Goal: Task Accomplishment & Management: Manage account settings

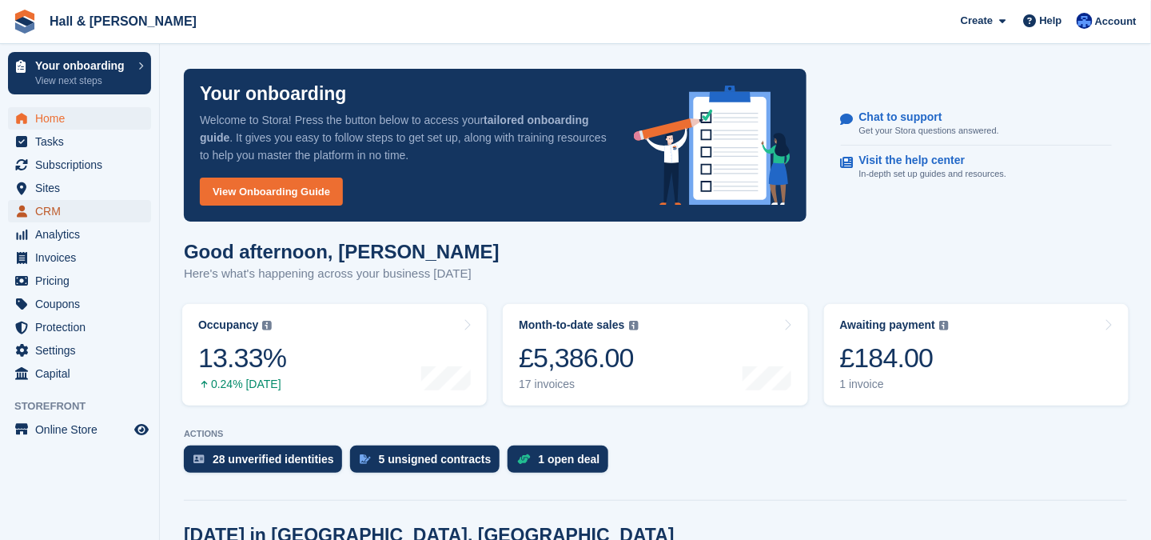
click at [44, 210] on span "CRM" at bounding box center [83, 211] width 96 height 22
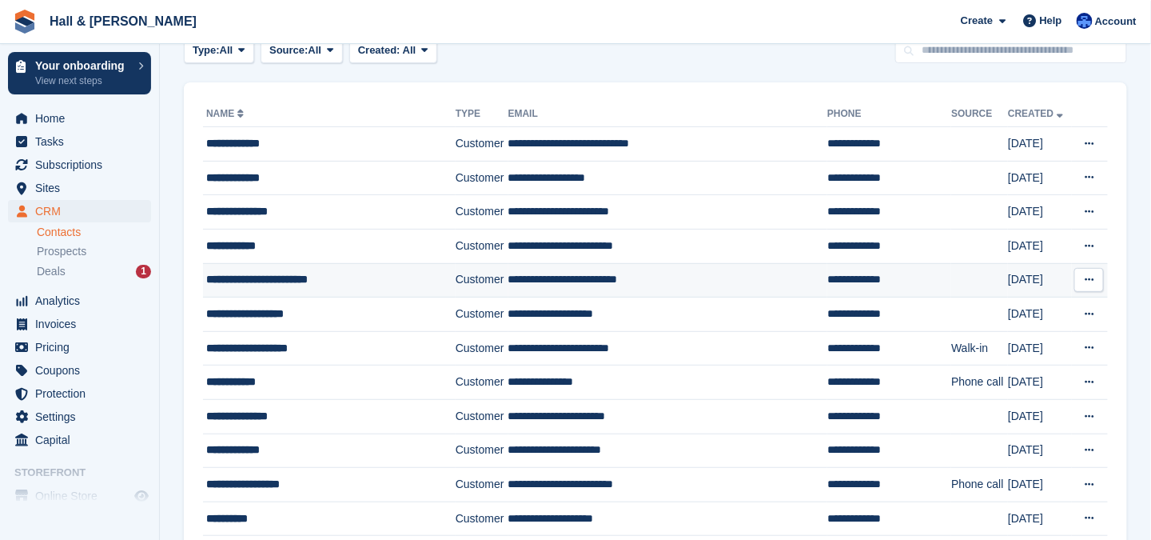
scroll to position [160, 0]
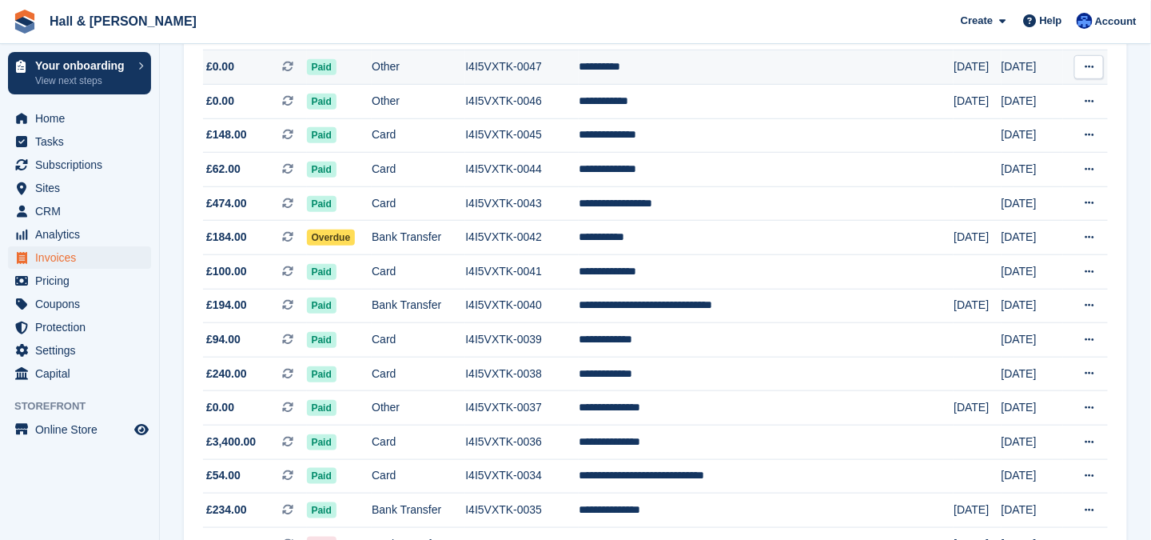
scroll to position [400, 0]
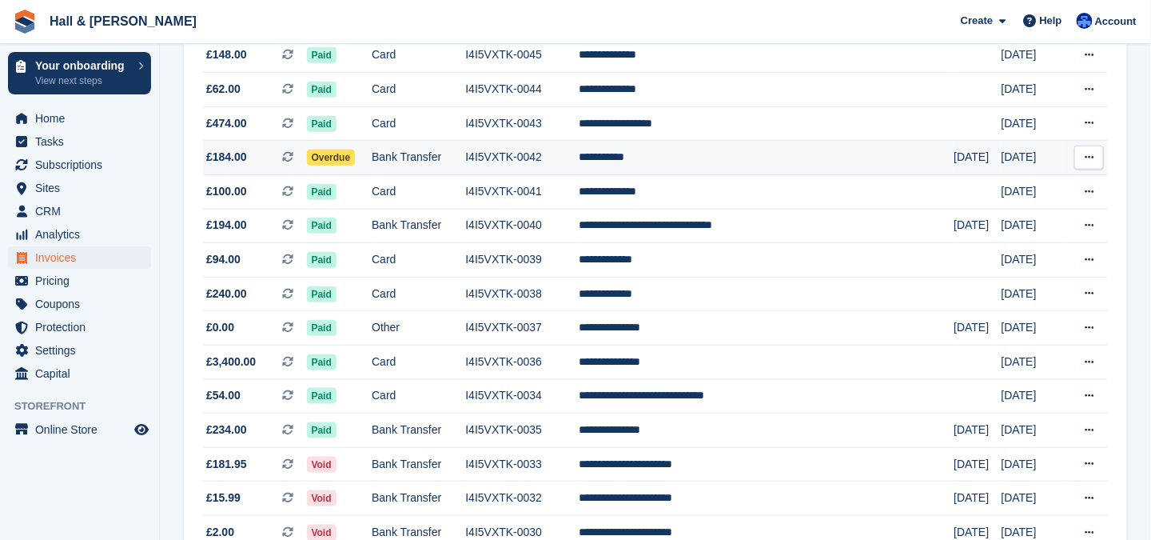
click at [340, 158] on span "Overdue" at bounding box center [331, 158] width 49 height 16
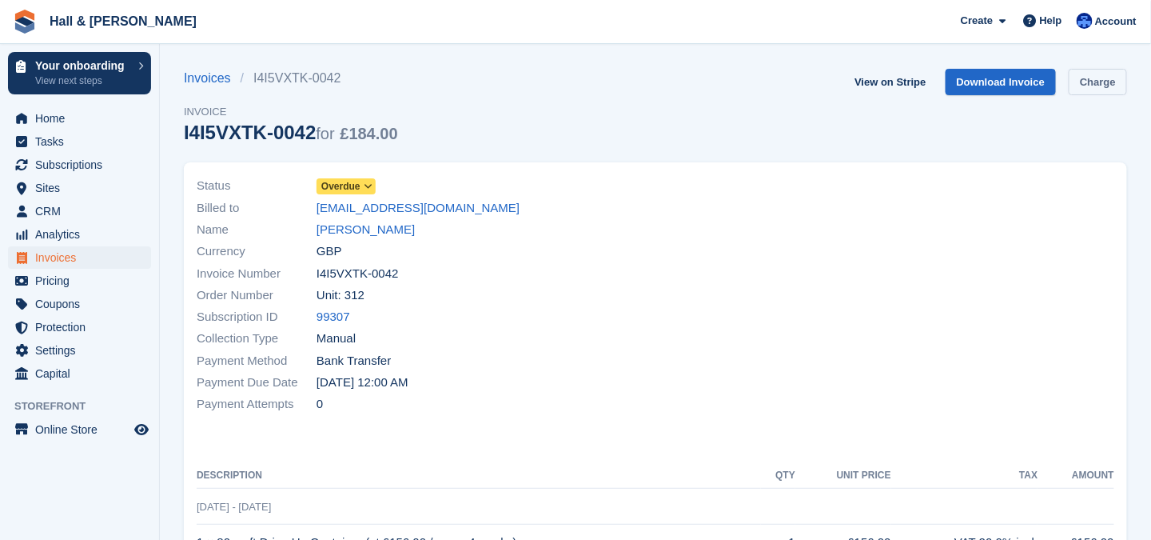
click at [1091, 83] on link "Charge" at bounding box center [1098, 82] width 58 height 26
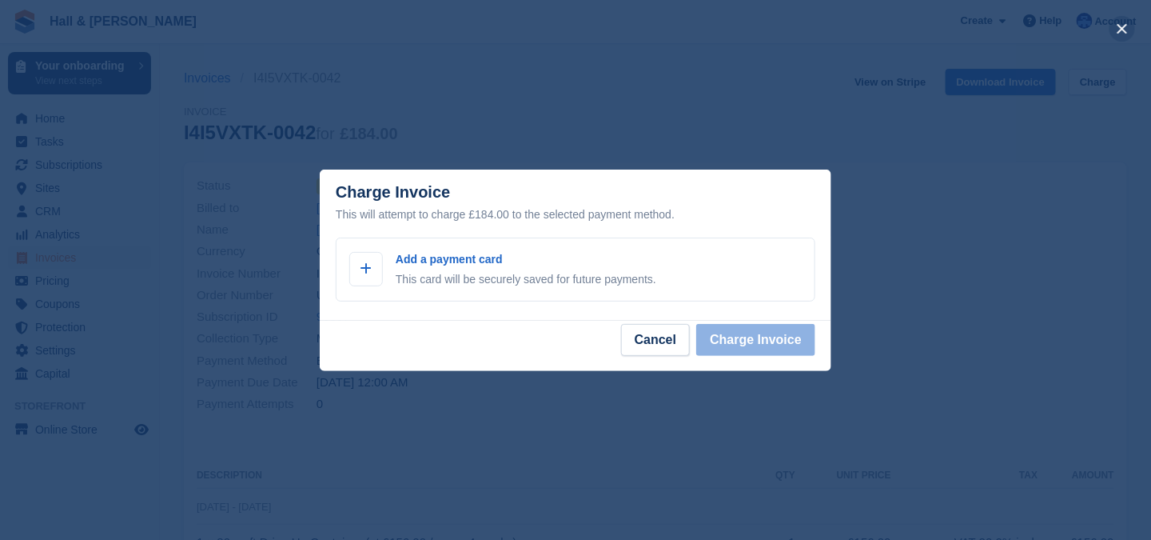
click at [1119, 30] on button "close" at bounding box center [1123, 29] width 26 height 26
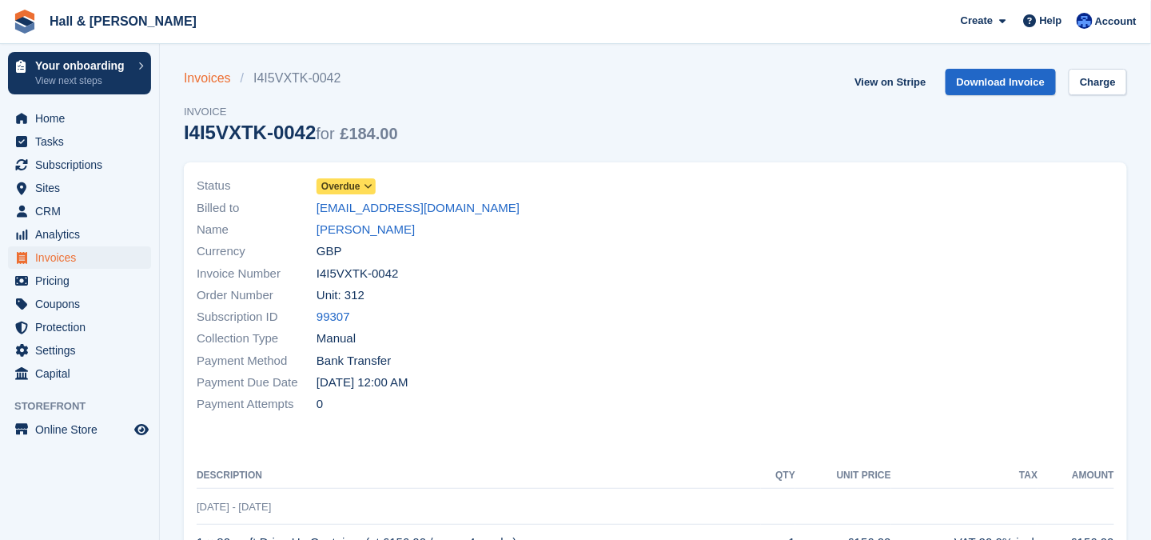
click at [208, 82] on link "Invoices" at bounding box center [212, 78] width 57 height 19
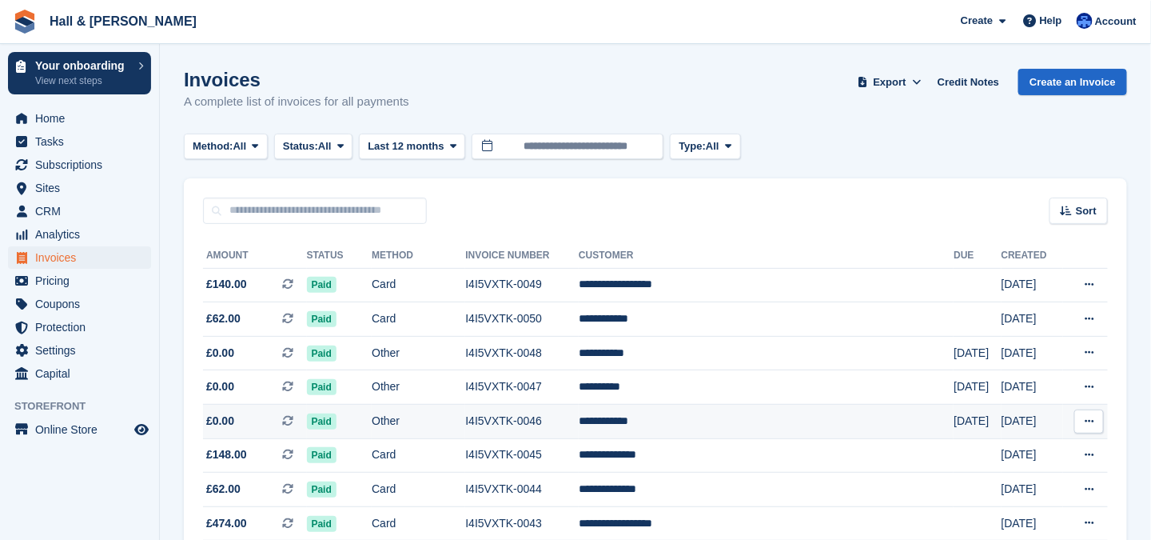
scroll to position [320, 0]
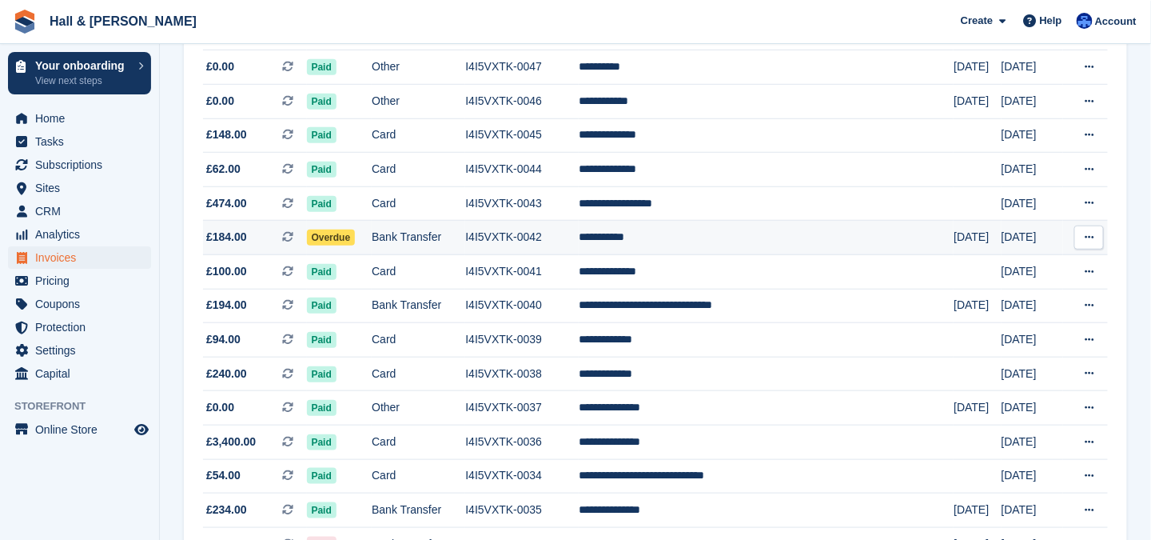
click at [673, 238] on td "**********" at bounding box center [766, 238] width 375 height 34
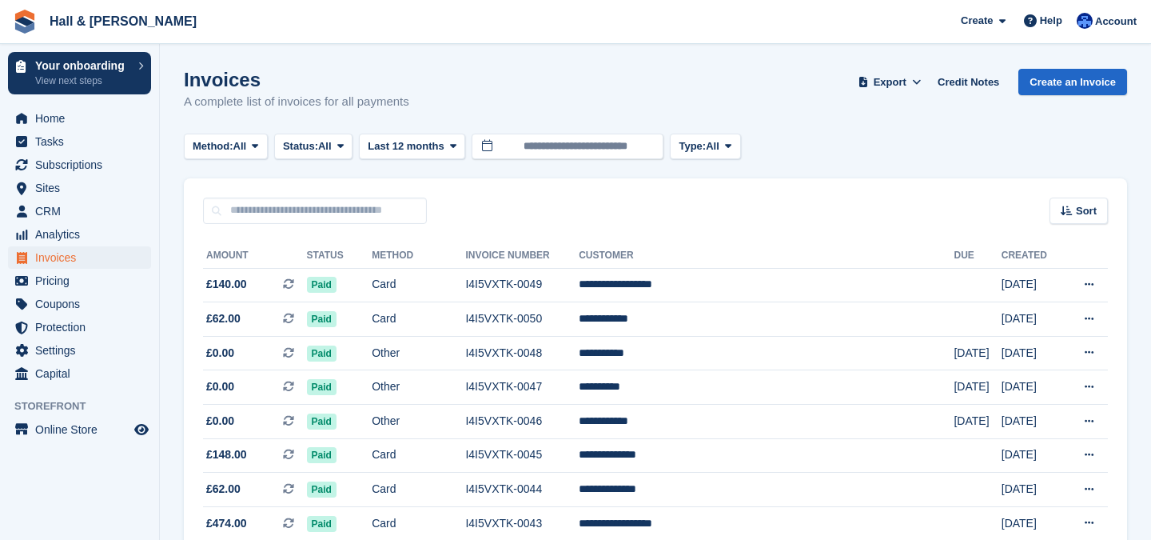
scroll to position [320, 0]
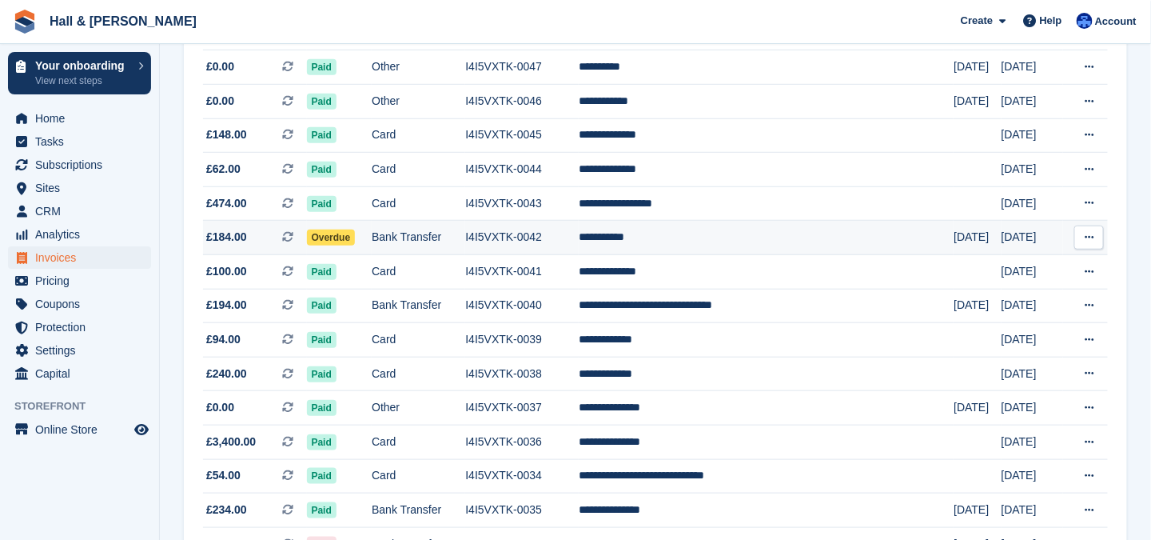
click at [1091, 237] on icon at bounding box center [1089, 237] width 9 height 10
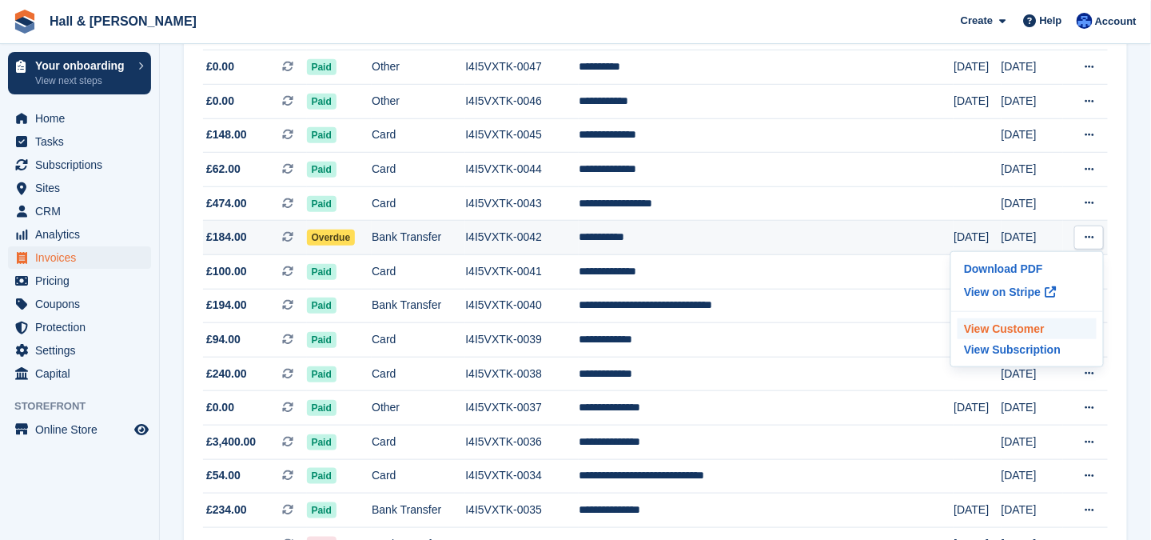
click at [1010, 324] on p "View Customer" at bounding box center [1027, 328] width 139 height 21
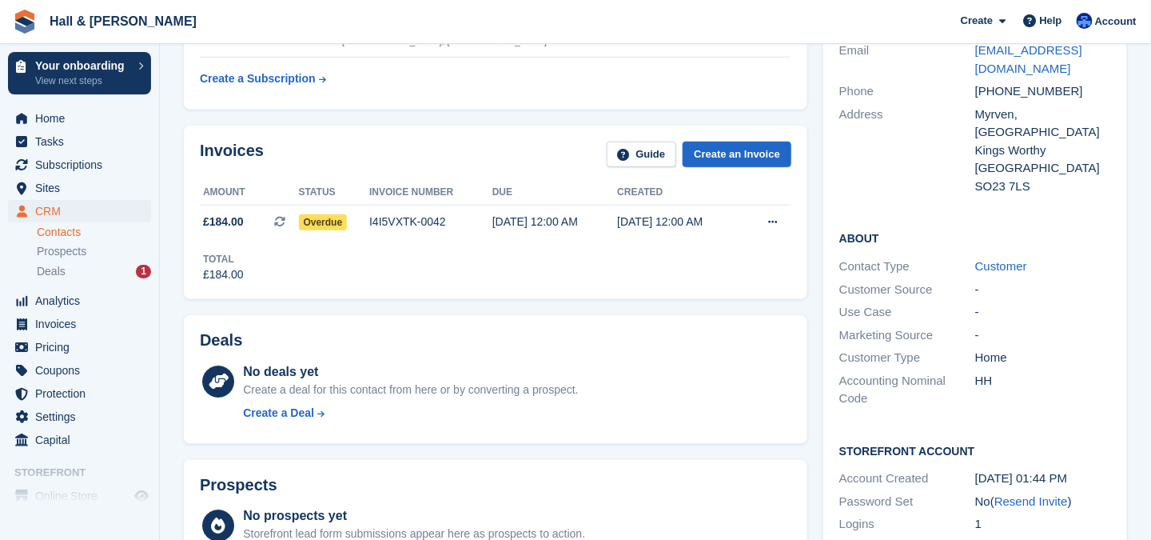
scroll to position [240, 0]
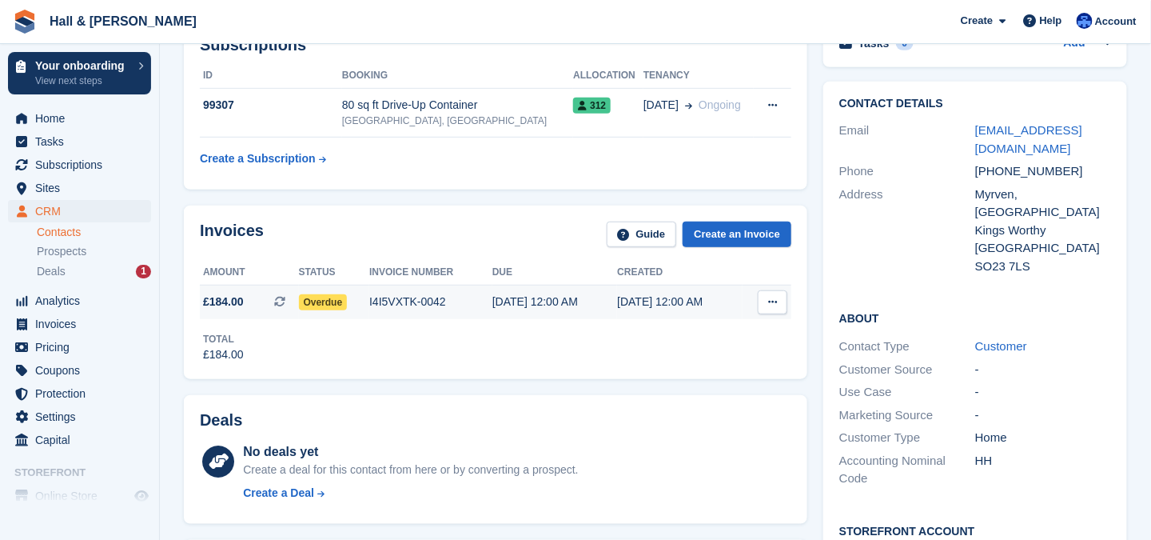
click at [776, 298] on icon at bounding box center [772, 302] width 9 height 10
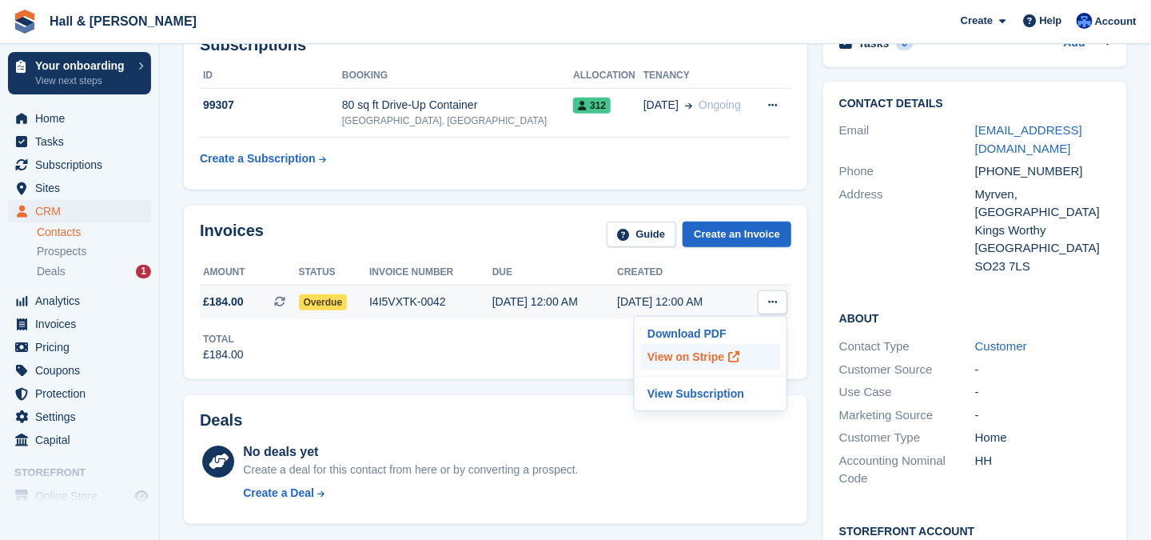
click at [695, 349] on p "View on Stripe" at bounding box center [710, 357] width 139 height 26
click at [54, 165] on span "Subscriptions" at bounding box center [83, 165] width 96 height 22
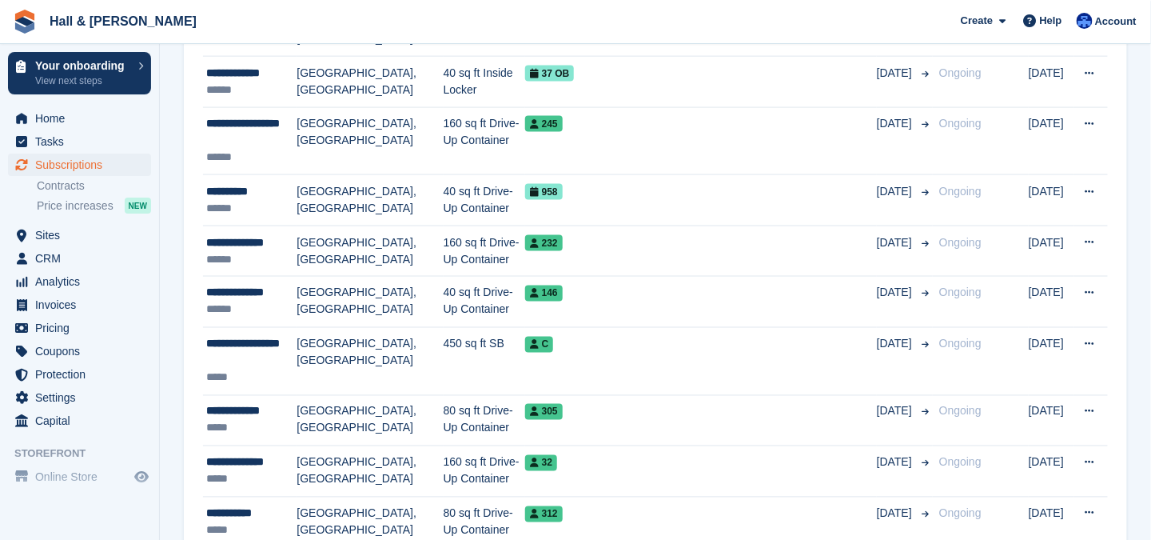
scroll to position [960, 0]
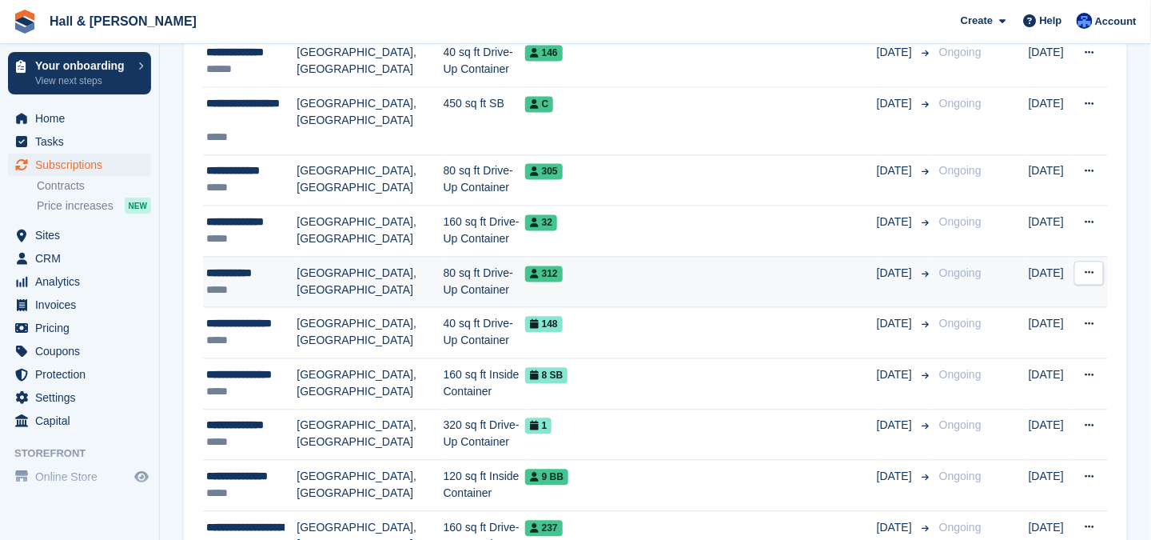
click at [1092, 268] on icon at bounding box center [1089, 273] width 9 height 10
click at [1017, 298] on p "View customer" at bounding box center [1027, 304] width 139 height 21
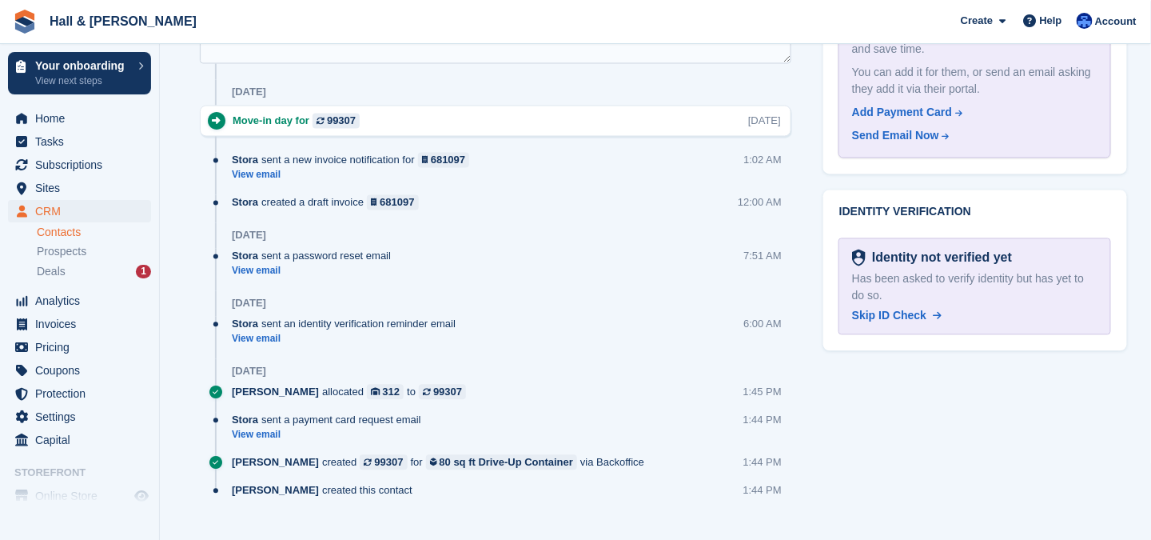
scroll to position [720, 0]
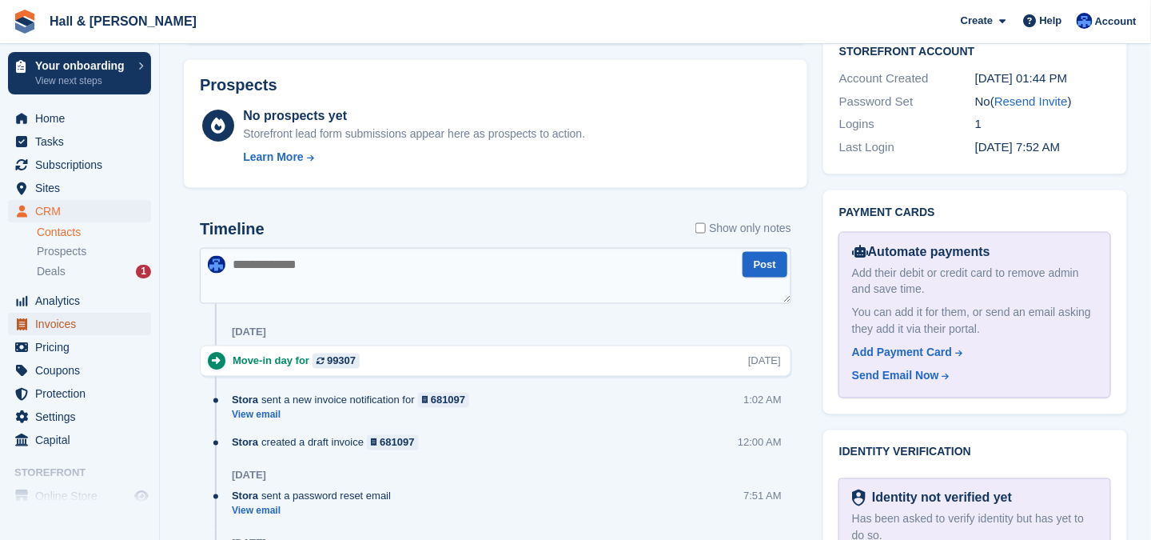
click at [58, 325] on span "Invoices" at bounding box center [83, 324] width 96 height 22
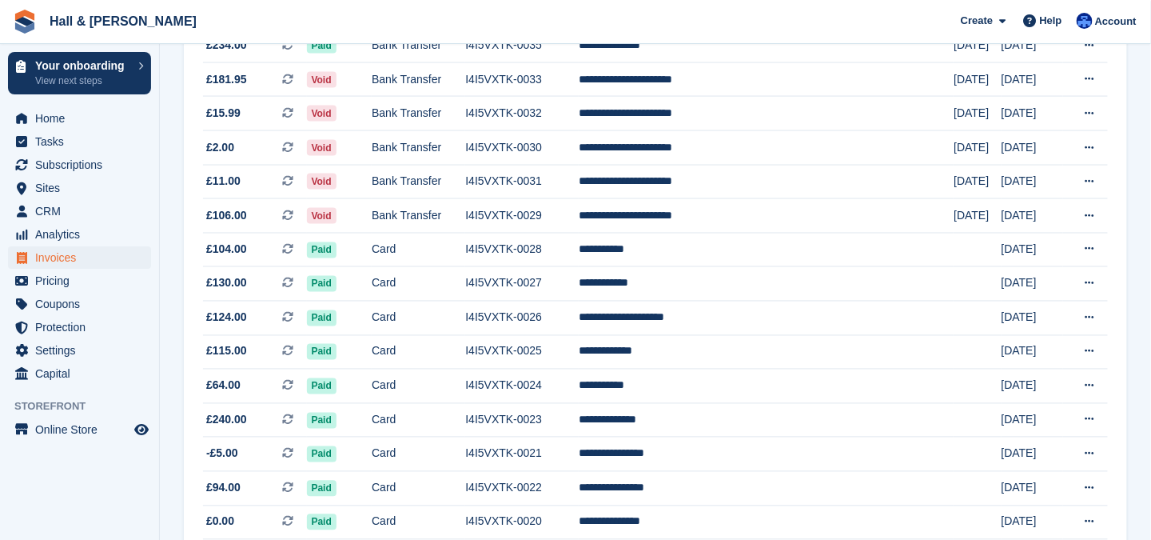
scroll to position [305, 0]
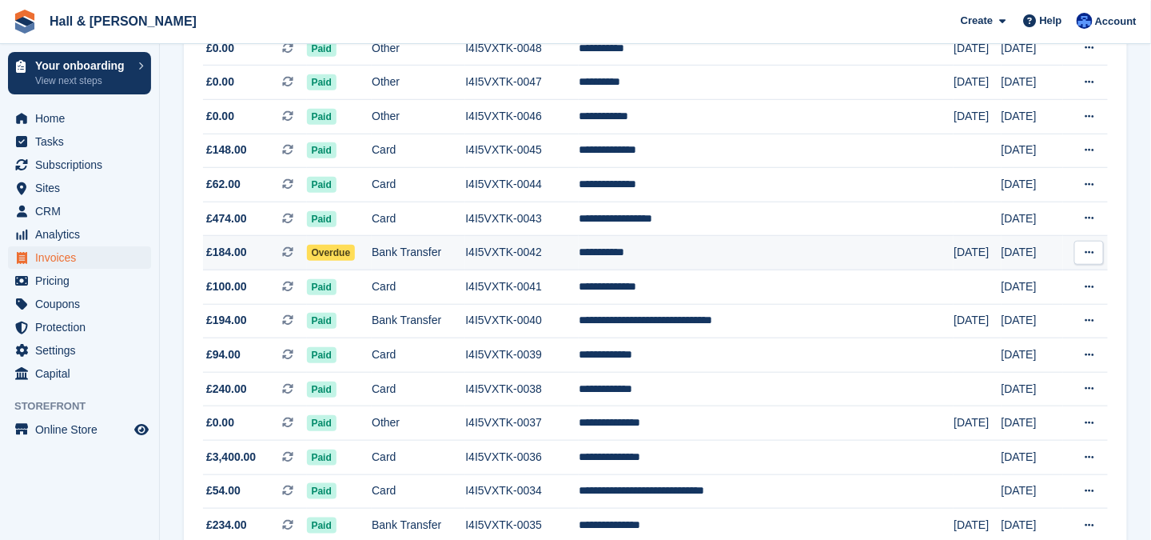
click at [1092, 244] on button at bounding box center [1090, 253] width 30 height 24
click at [681, 253] on td "**********" at bounding box center [766, 253] width 375 height 34
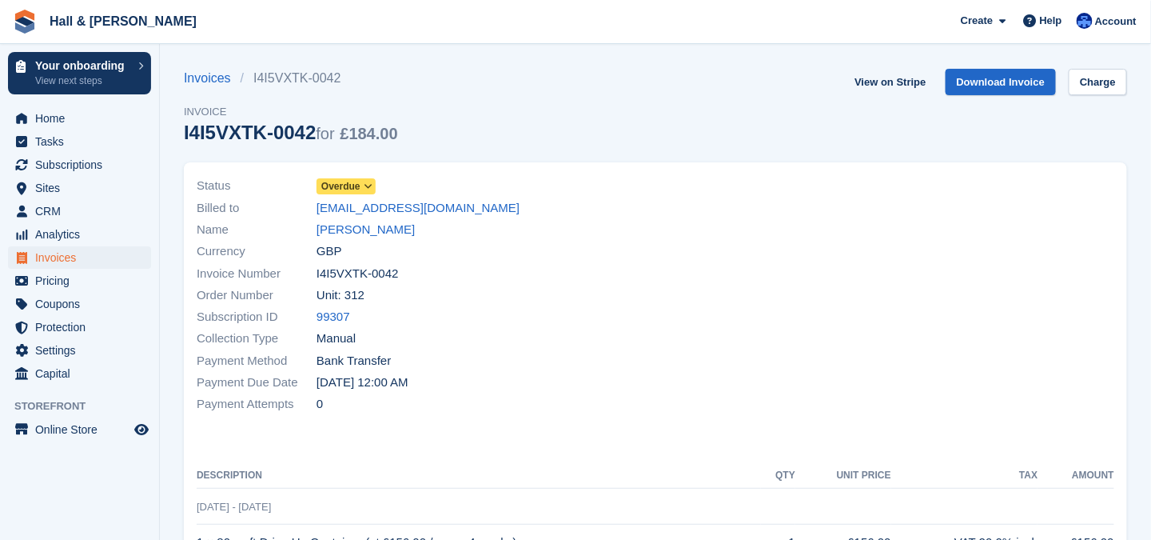
click at [369, 184] on icon at bounding box center [368, 187] width 9 height 10
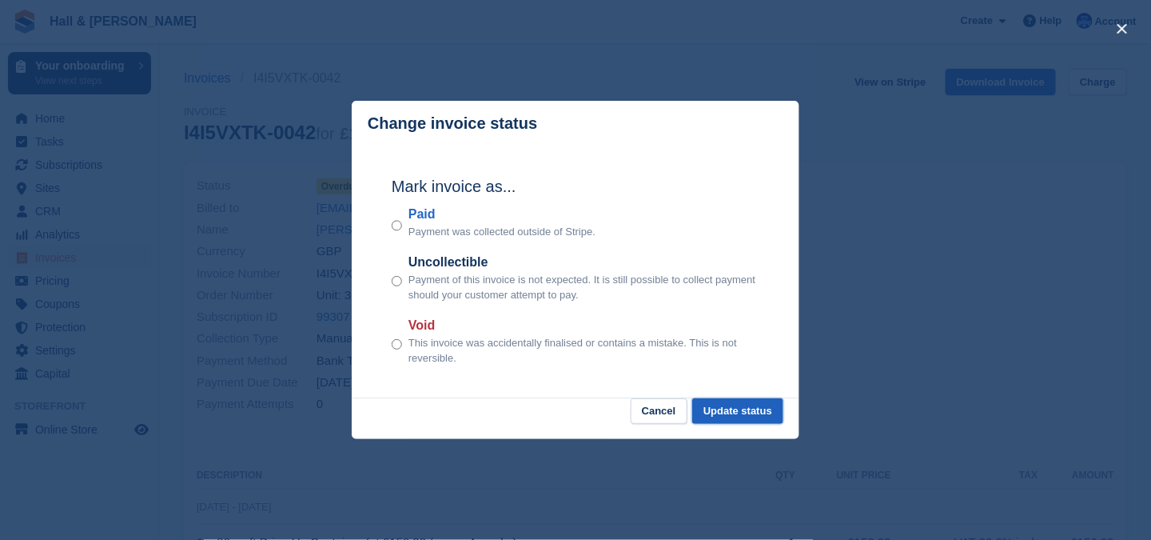
click at [724, 408] on button "Update status" at bounding box center [737, 411] width 91 height 26
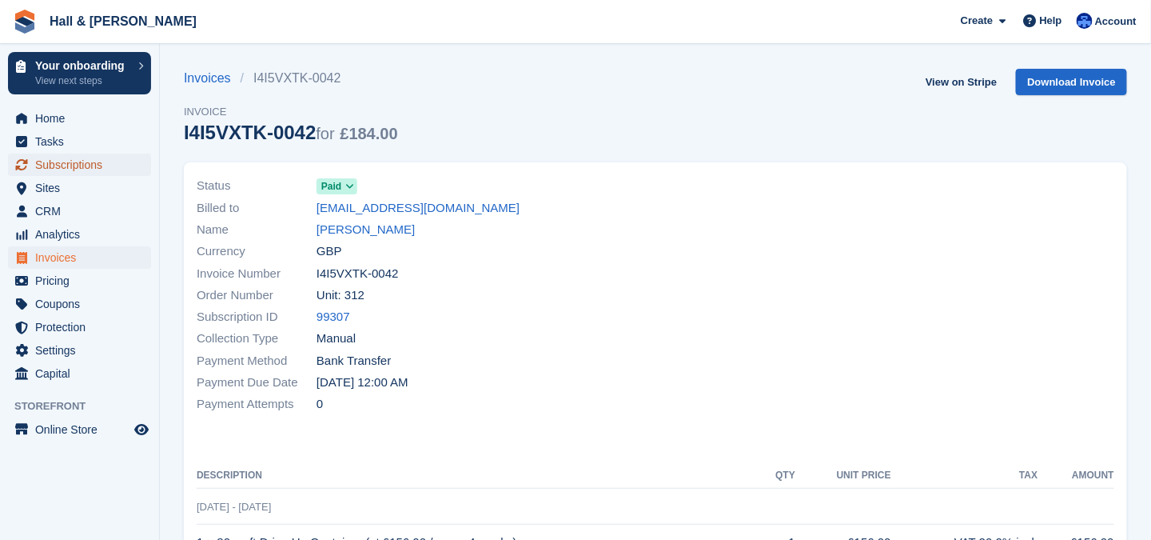
click at [67, 167] on span "Subscriptions" at bounding box center [83, 165] width 96 height 22
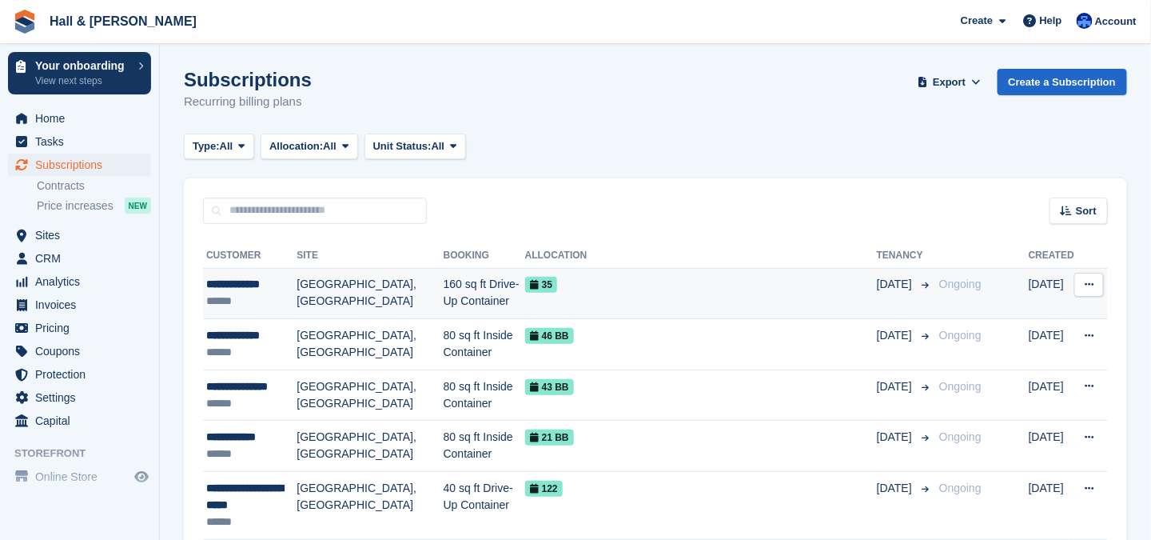
click at [304, 286] on td "[GEOGRAPHIC_DATA], [GEOGRAPHIC_DATA]" at bounding box center [370, 293] width 146 height 51
